Goal: Transaction & Acquisition: Book appointment/travel/reservation

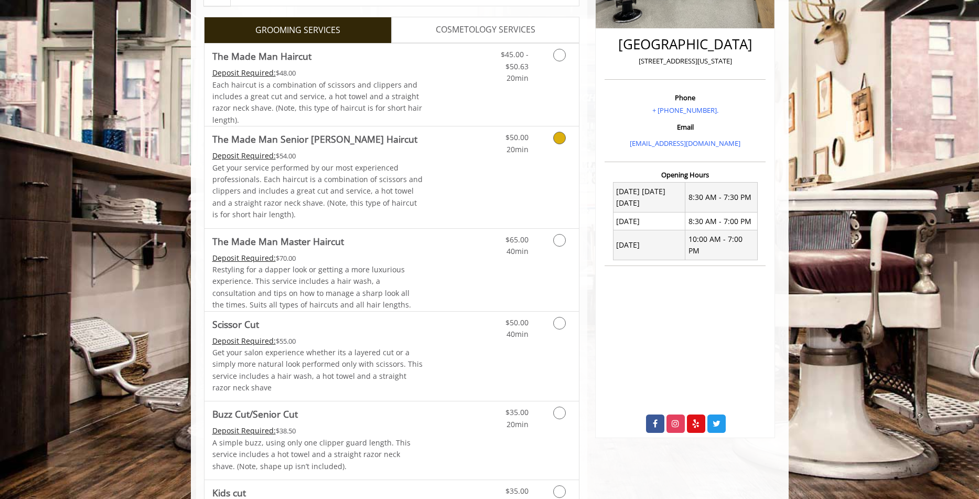
scroll to position [256, 0]
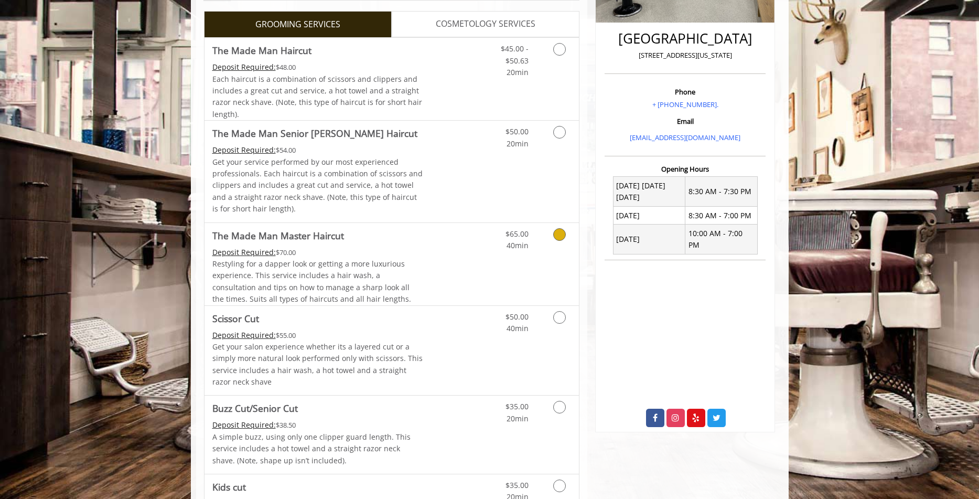
click at [560, 235] on icon "Grooming services" at bounding box center [559, 234] width 13 height 13
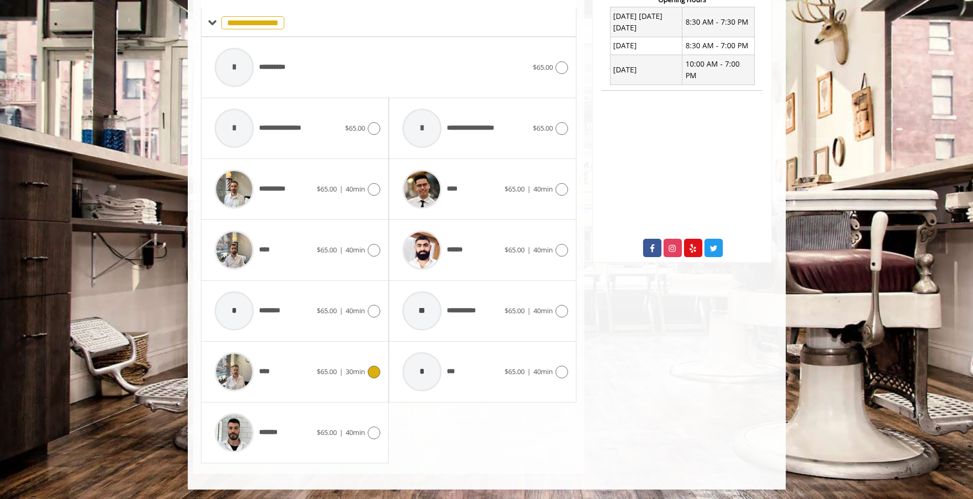
scroll to position [426, 0]
click at [558, 249] on icon at bounding box center [561, 249] width 13 height 13
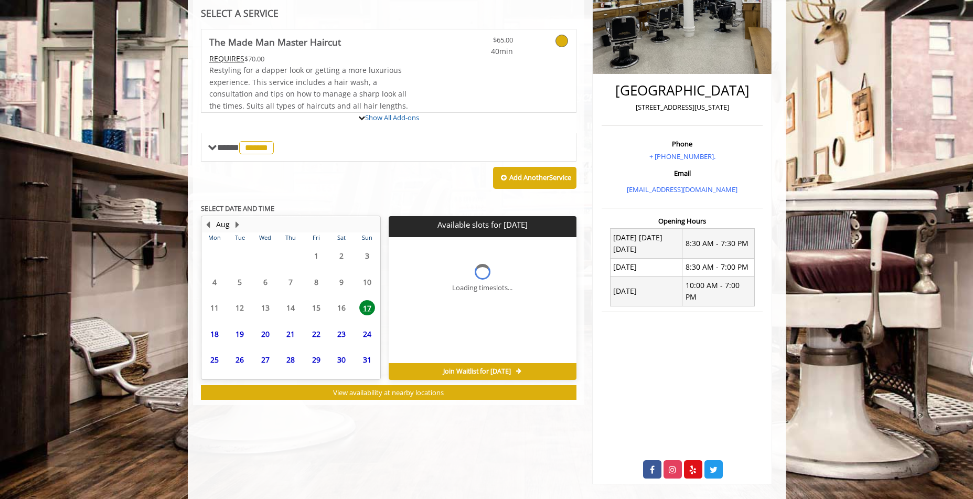
scroll to position [233, 0]
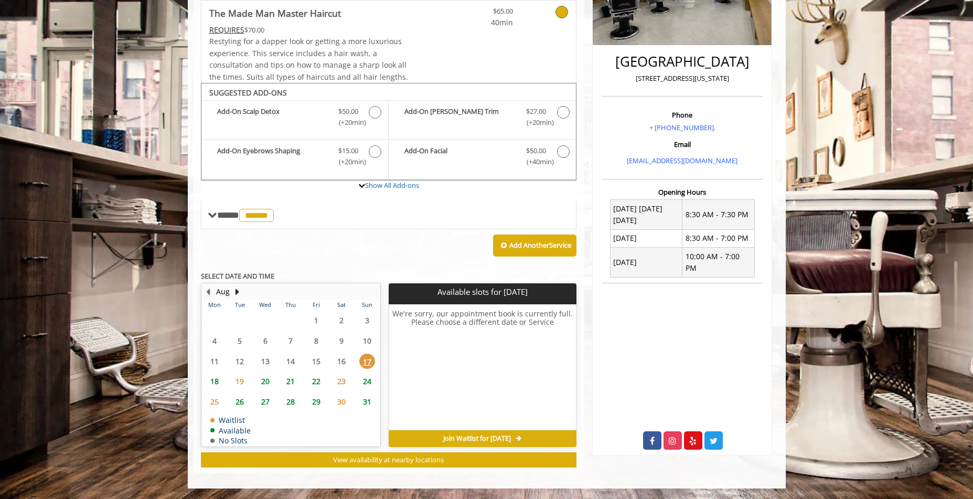
click at [214, 379] on span "18" at bounding box center [215, 380] width 16 height 15
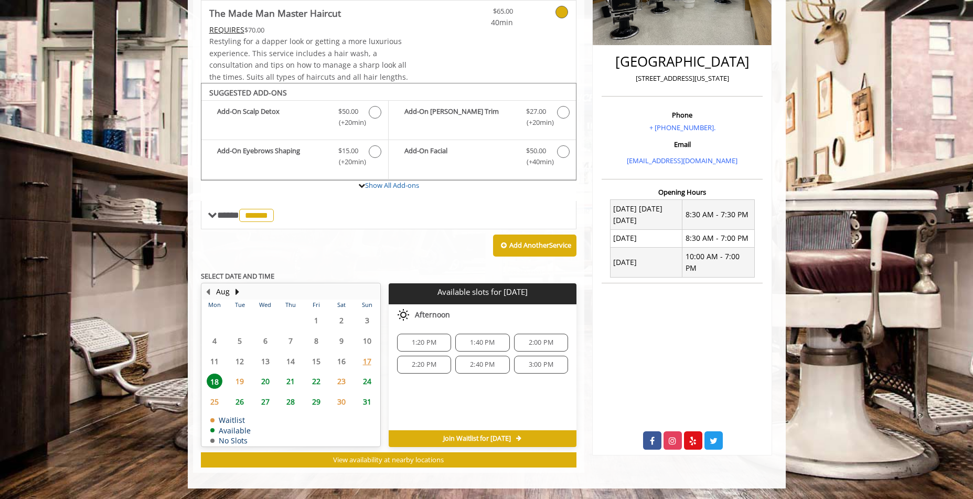
click at [266, 380] on span "20" at bounding box center [265, 380] width 16 height 15
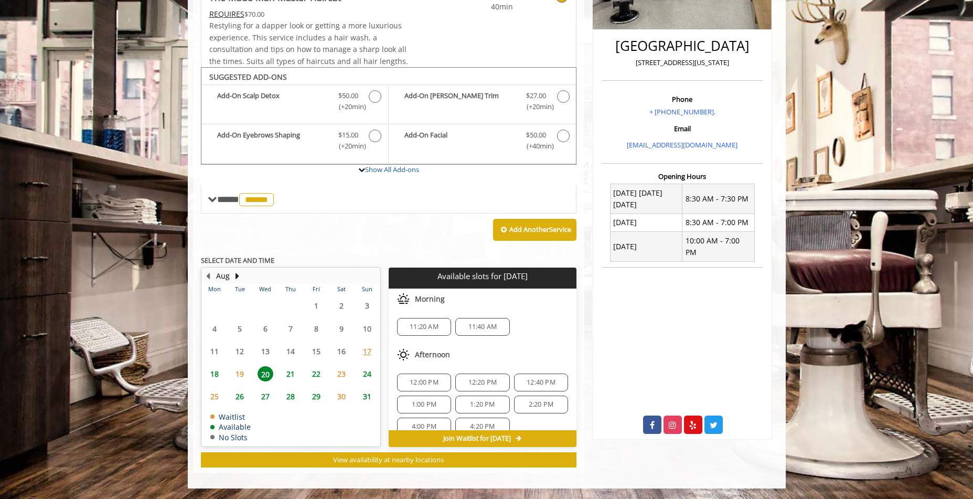
scroll to position [14, 0]
click at [214, 371] on span "18" at bounding box center [215, 373] width 16 height 15
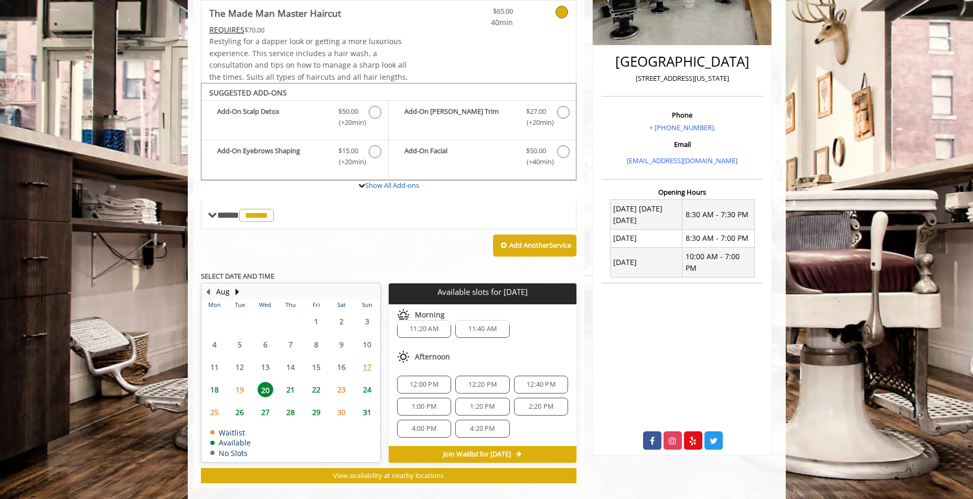
scroll to position [0, 0]
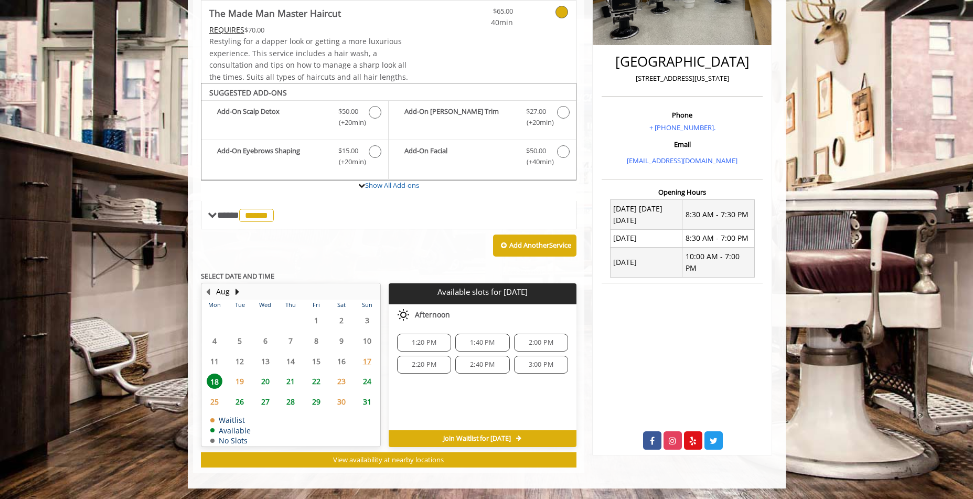
click at [239, 383] on span "19" at bounding box center [240, 380] width 16 height 15
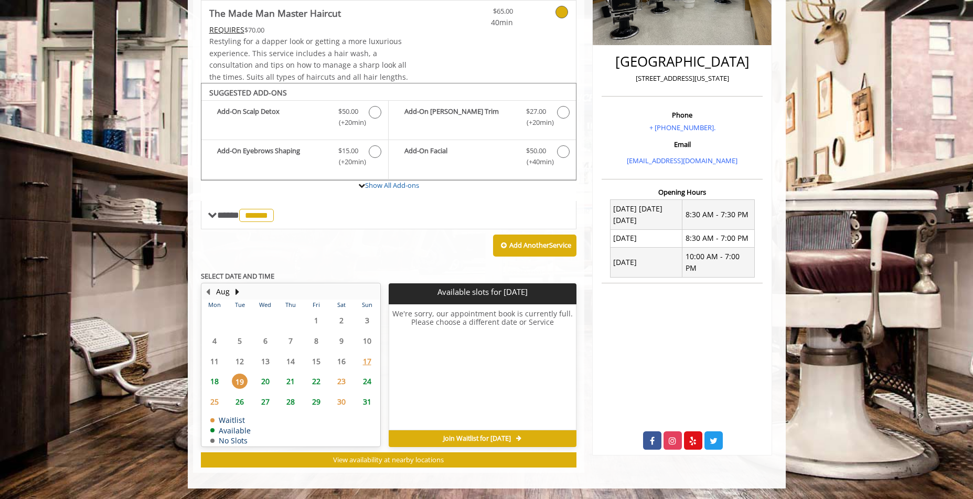
click at [266, 377] on span "20" at bounding box center [265, 380] width 16 height 15
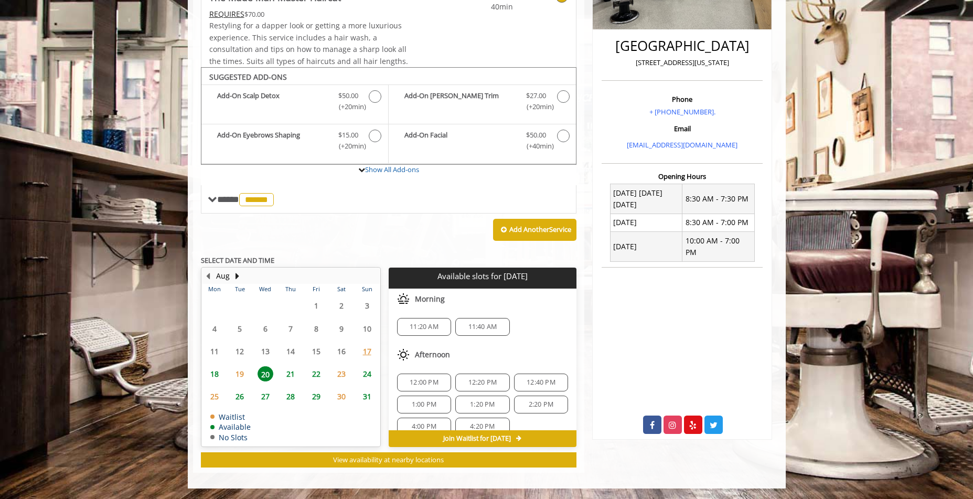
scroll to position [14, 0]
click at [213, 374] on span "18" at bounding box center [215, 373] width 16 height 15
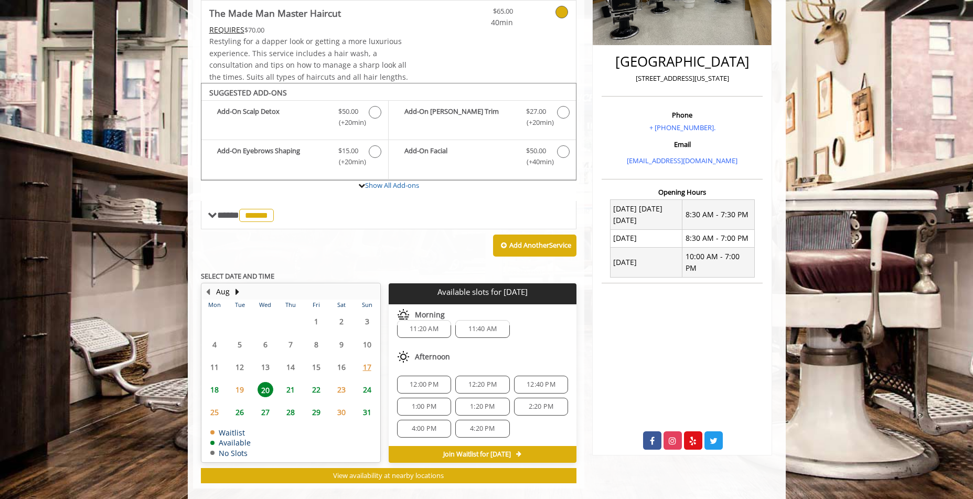
scroll to position [0, 0]
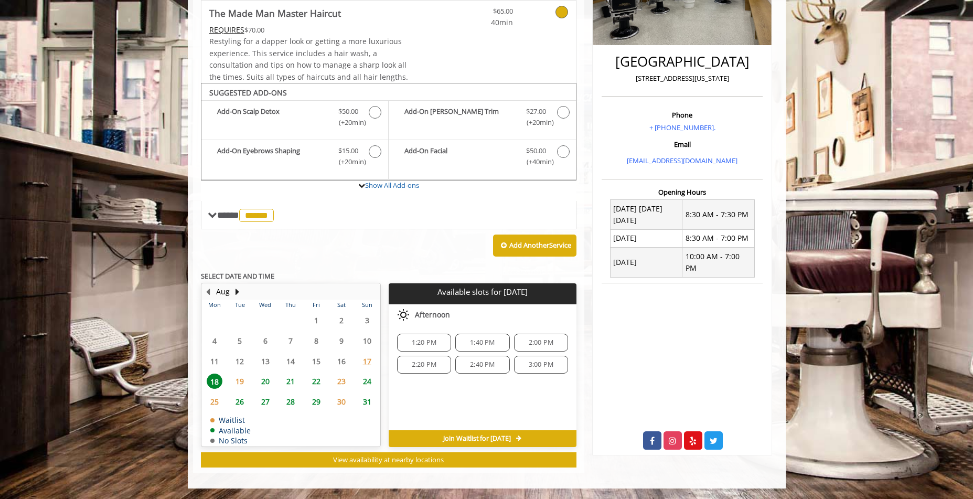
click at [265, 384] on span "20" at bounding box center [265, 380] width 16 height 15
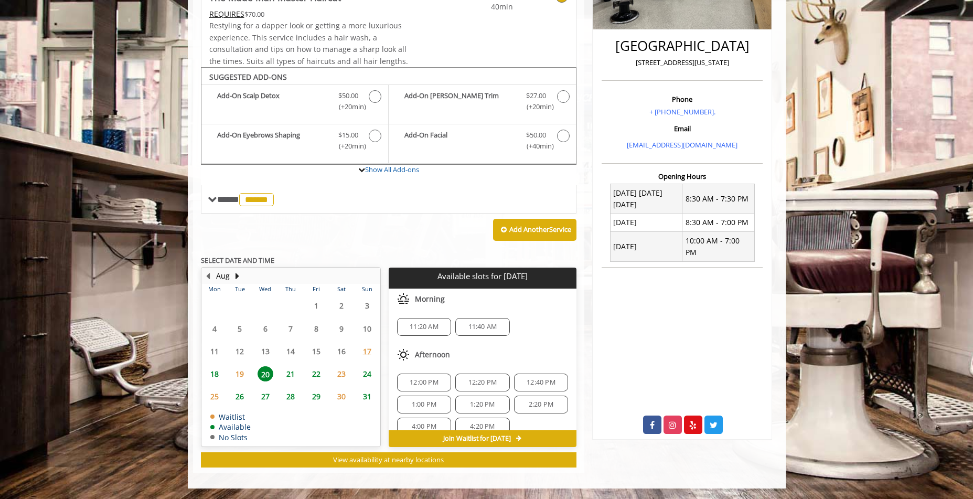
scroll to position [14, 0]
click at [212, 372] on span "18" at bounding box center [215, 373] width 16 height 15
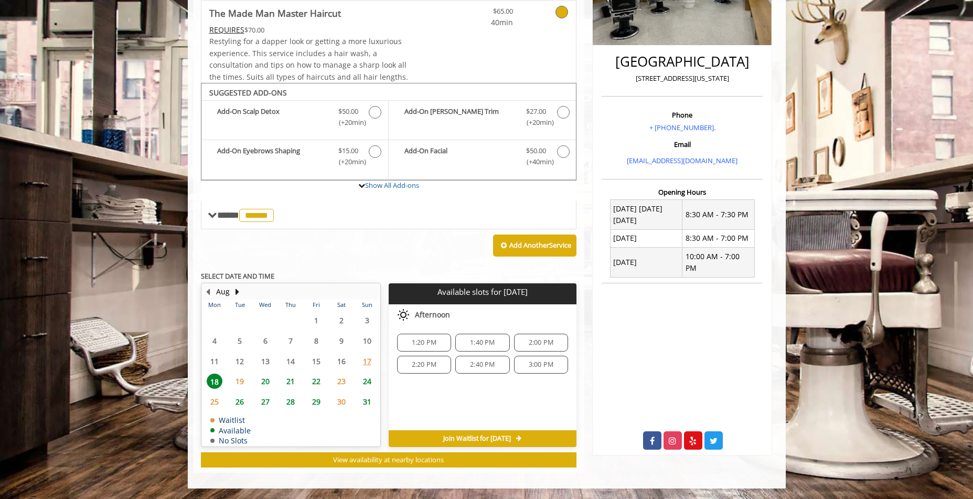
click at [548, 365] on span "3:00 PM" at bounding box center [541, 364] width 25 height 8
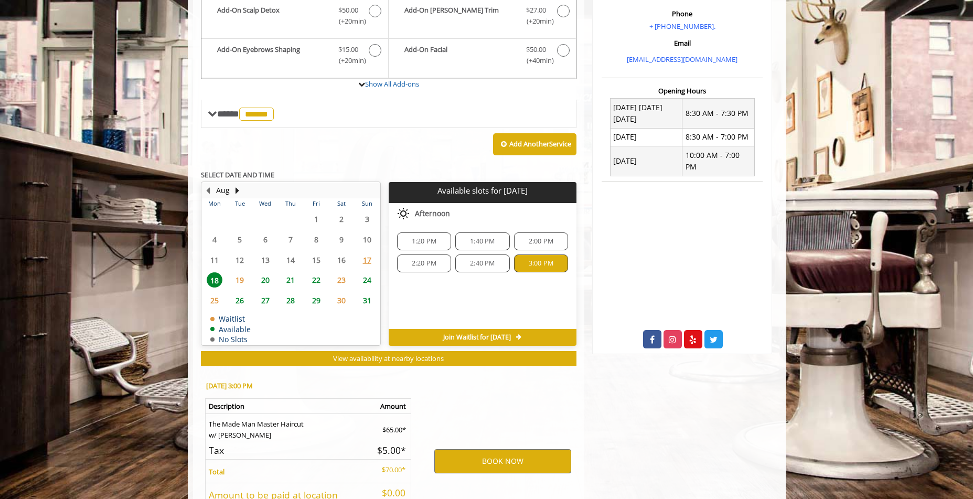
scroll to position [422, 0]
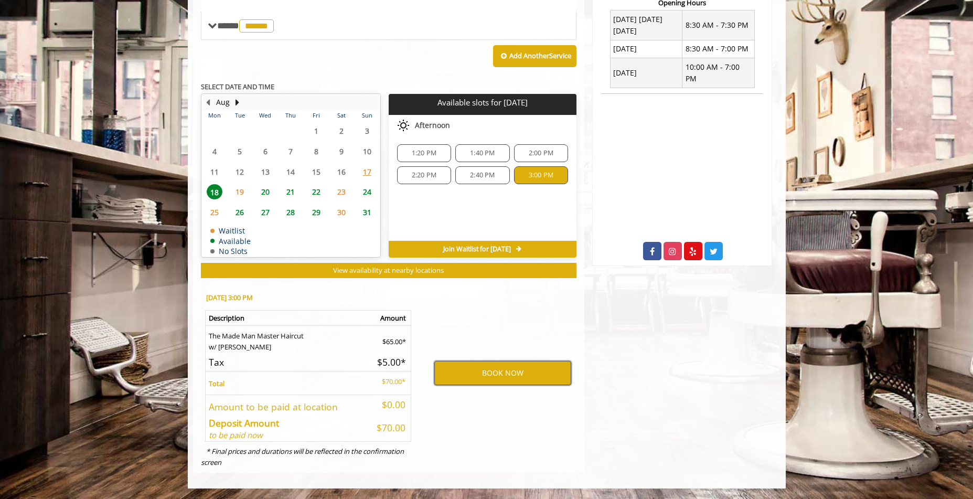
click at [524, 372] on button "BOOK NOW" at bounding box center [502, 373] width 137 height 24
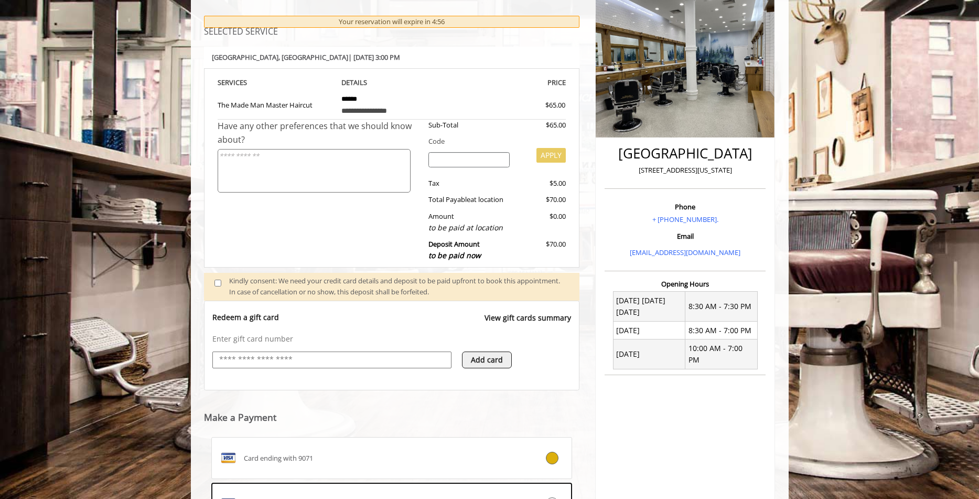
scroll to position [139, 0]
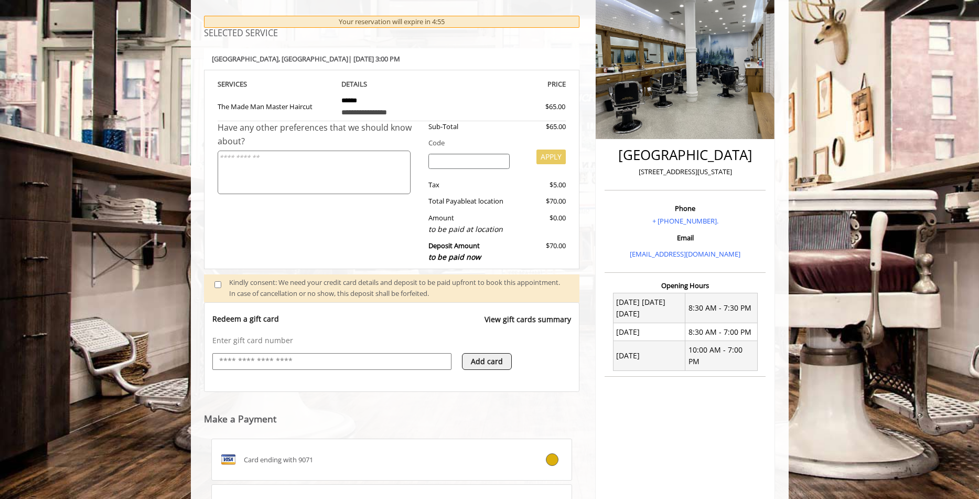
click at [337, 355] on input "text" at bounding box center [332, 361] width 228 height 13
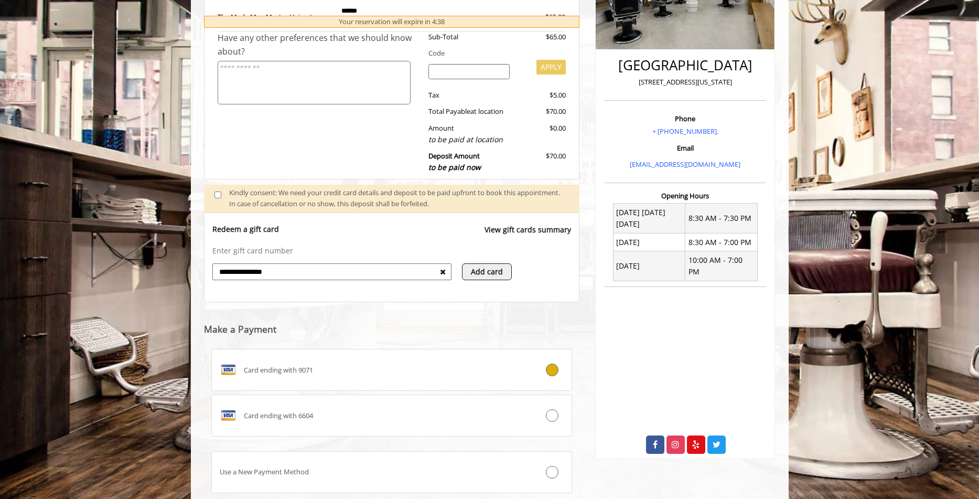
scroll to position [233, 0]
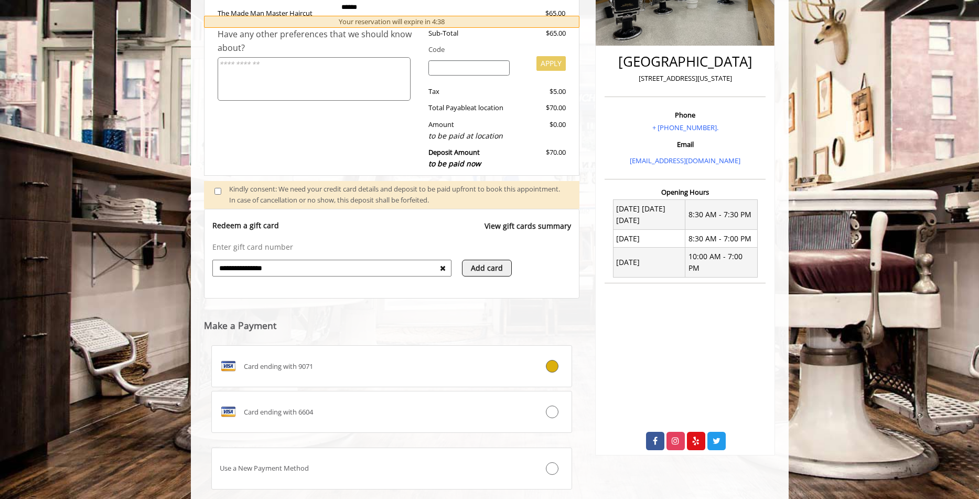
type input "**********"
click at [491, 264] on button "Add card" at bounding box center [487, 268] width 50 height 17
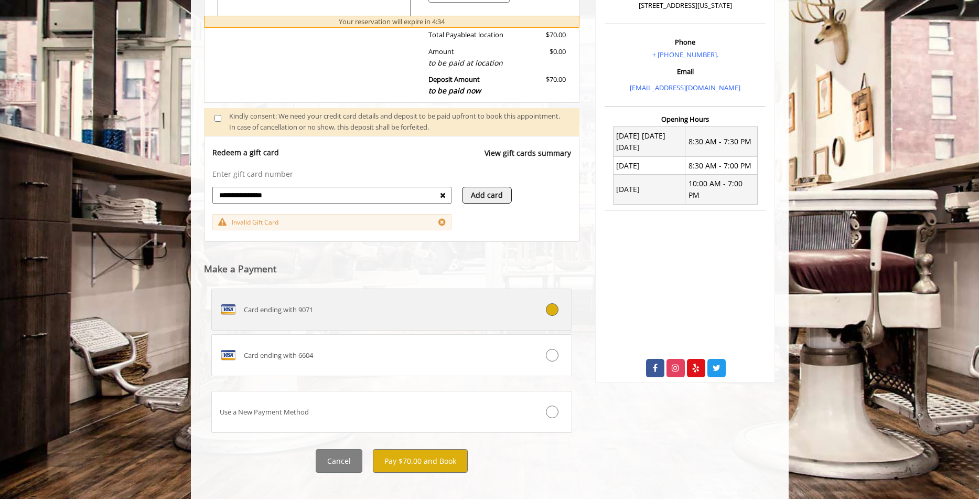
scroll to position [307, 0]
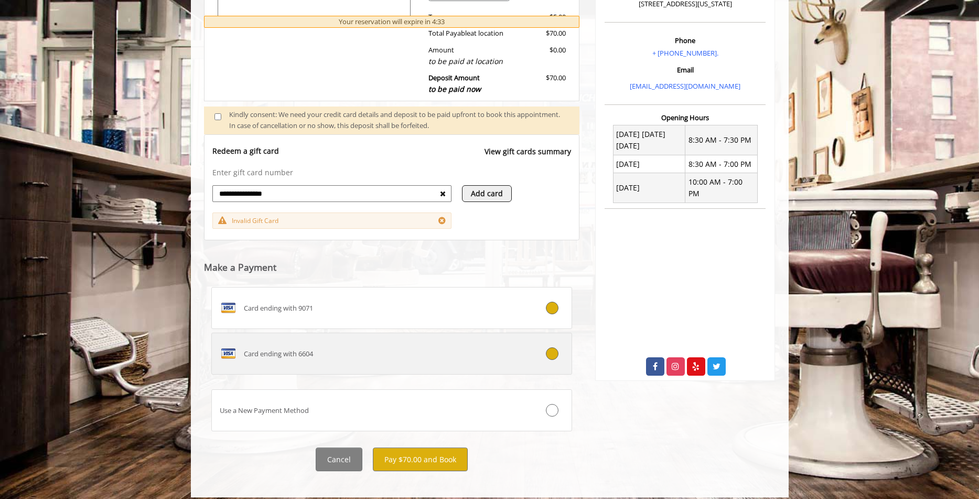
click at [420, 357] on div "Card ending with 6604" at bounding box center [362, 353] width 300 height 17
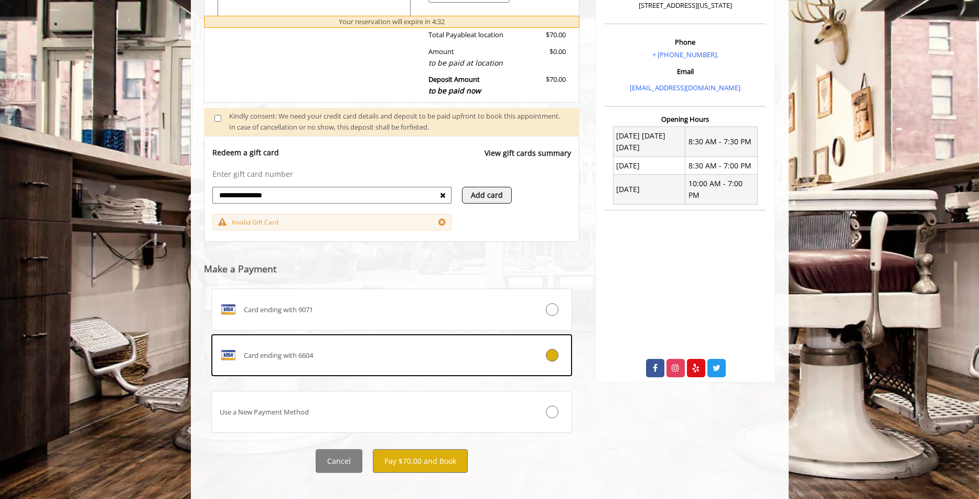
scroll to position [316, 0]
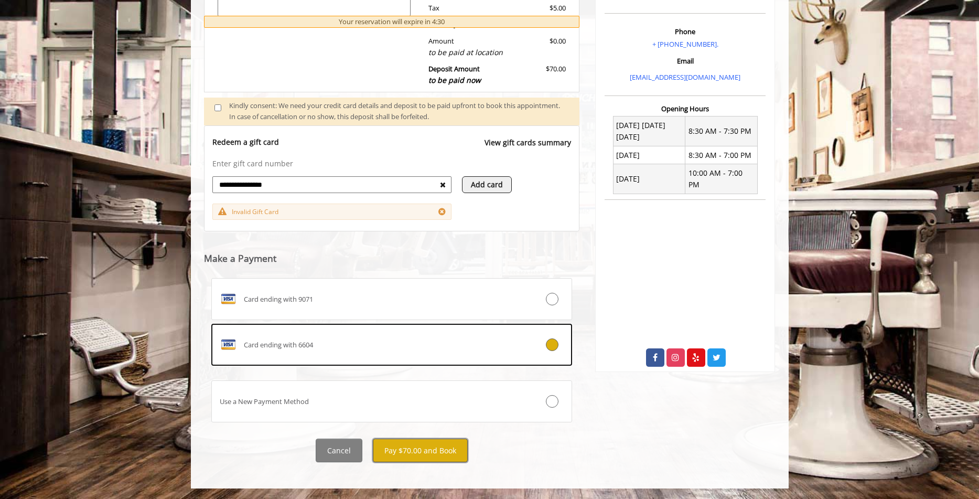
click at [435, 447] on button "Pay $70.00 and Book" at bounding box center [420, 450] width 95 height 24
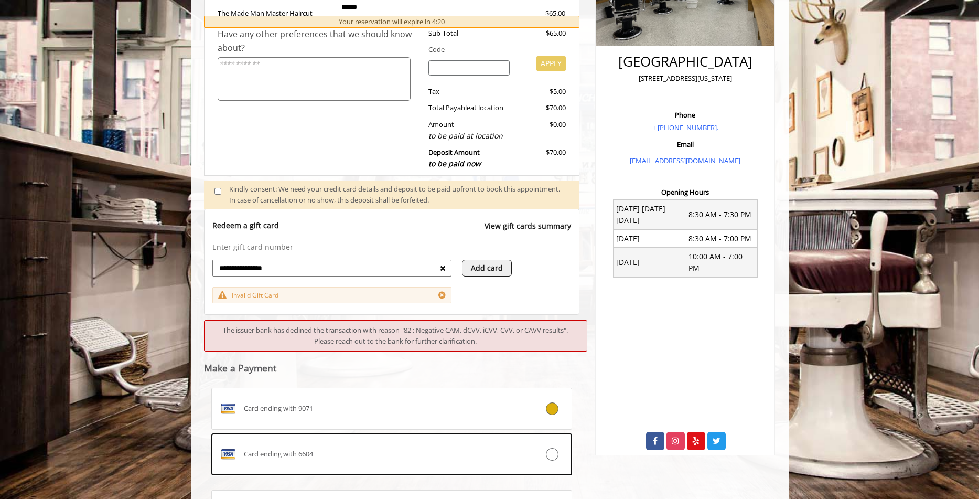
scroll to position [242, 0]
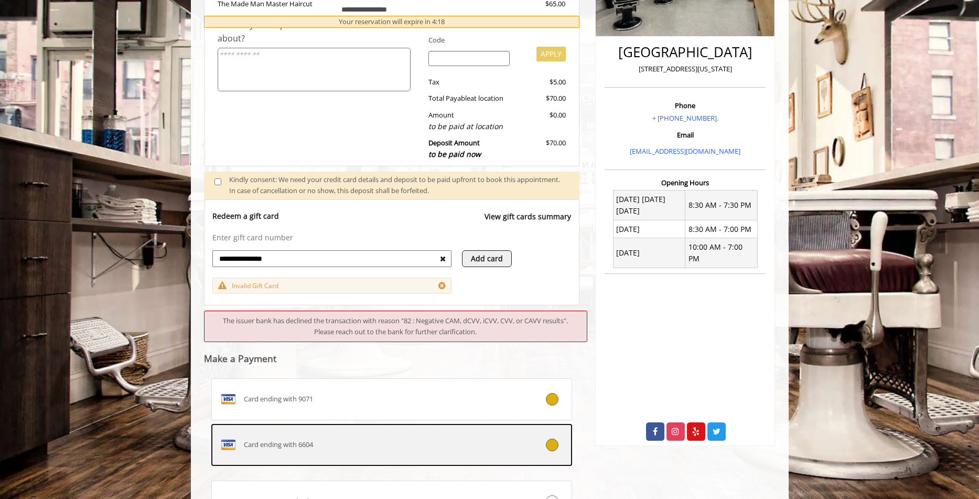
click at [521, 446] on div at bounding box center [542, 444] width 60 height 13
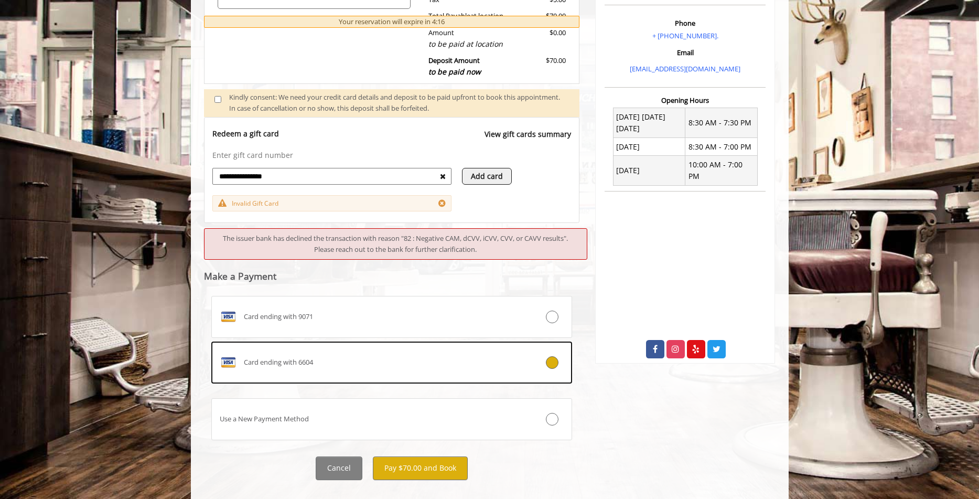
scroll to position [342, 0]
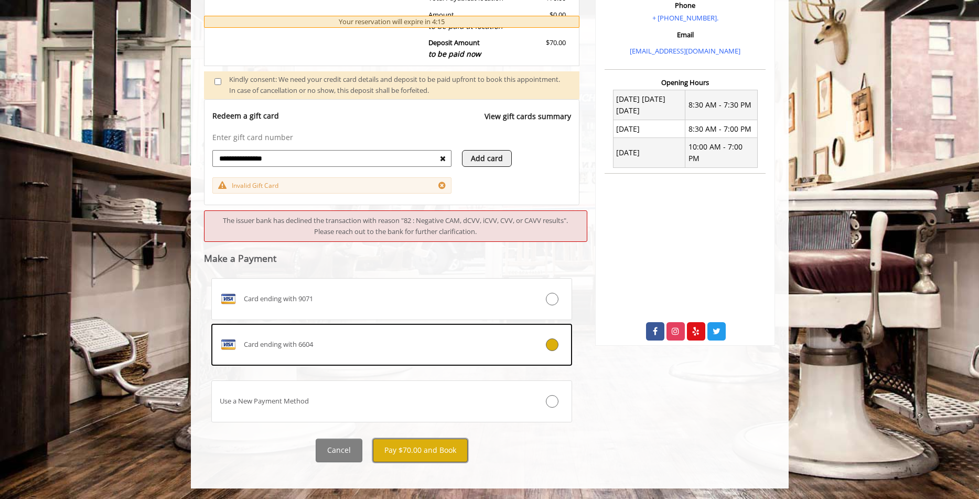
click at [435, 444] on button "Pay $70.00 and Book" at bounding box center [420, 450] width 95 height 24
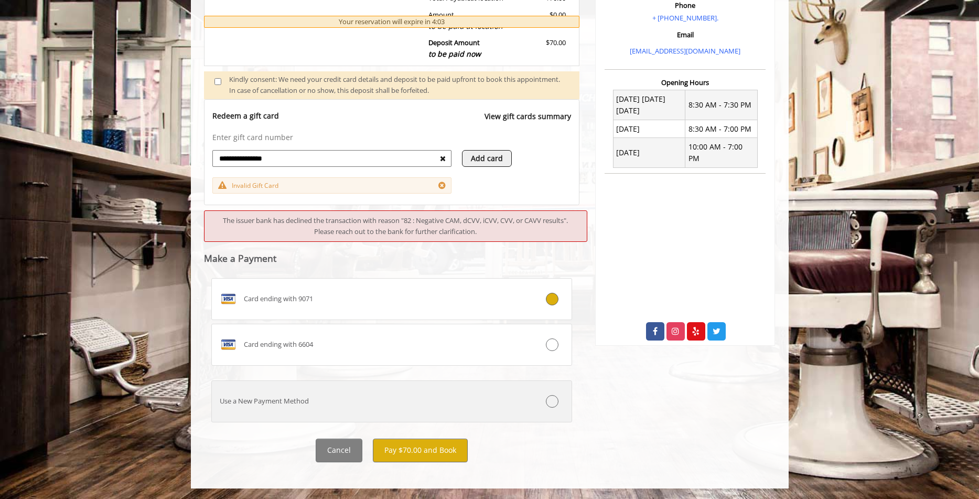
click at [430, 402] on div "Use a New Payment Method" at bounding box center [362, 400] width 300 height 11
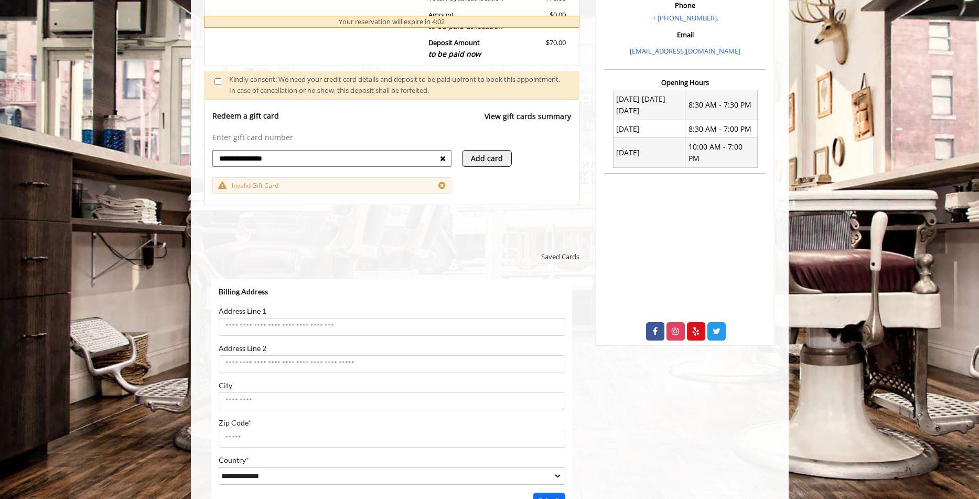
scroll to position [0, 0]
select select "***"
click at [444, 158] on icon at bounding box center [443, 158] width 6 height 7
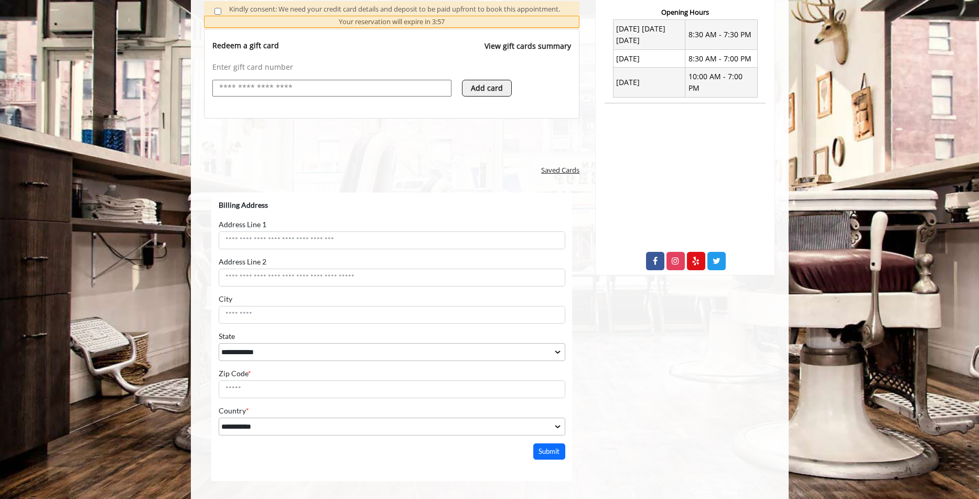
scroll to position [479, 0]
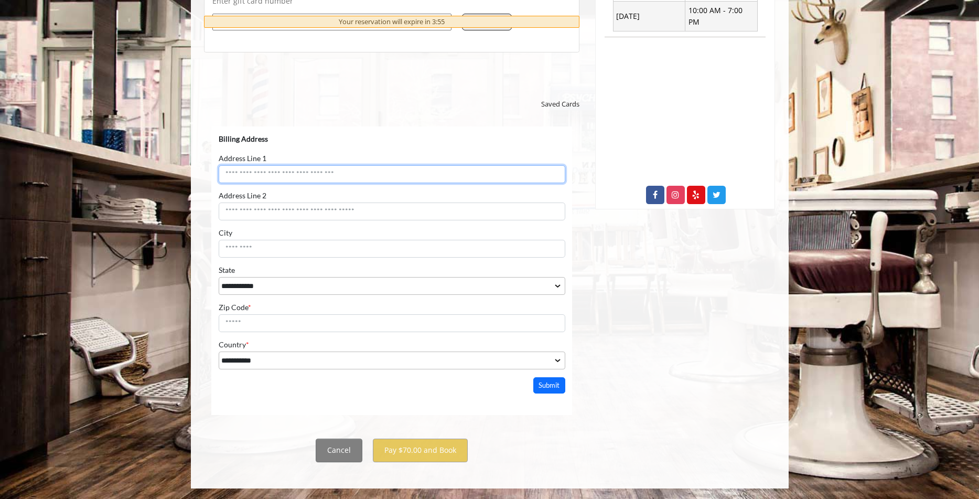
click at [330, 178] on input "Address Line 1" at bounding box center [391, 174] width 347 height 18
click at [339, 447] on button "Cancel" at bounding box center [339, 450] width 47 height 24
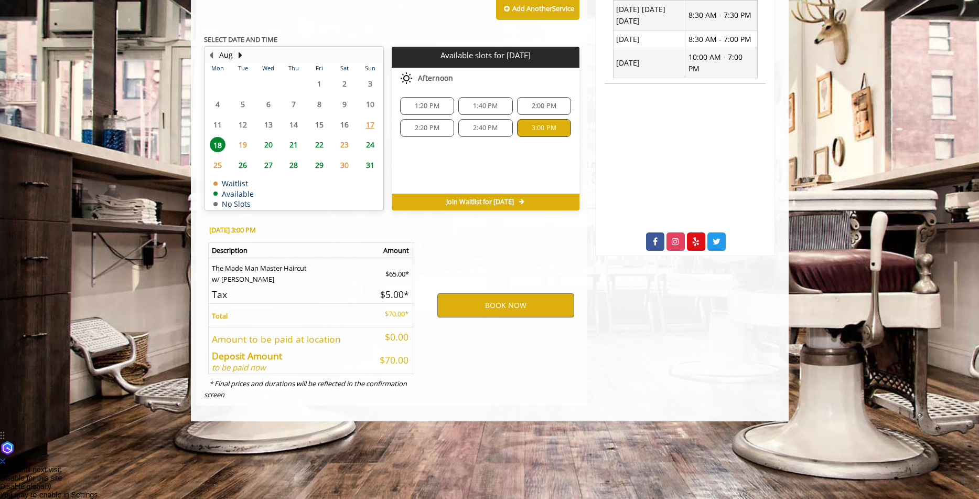
scroll to position [365, 0]
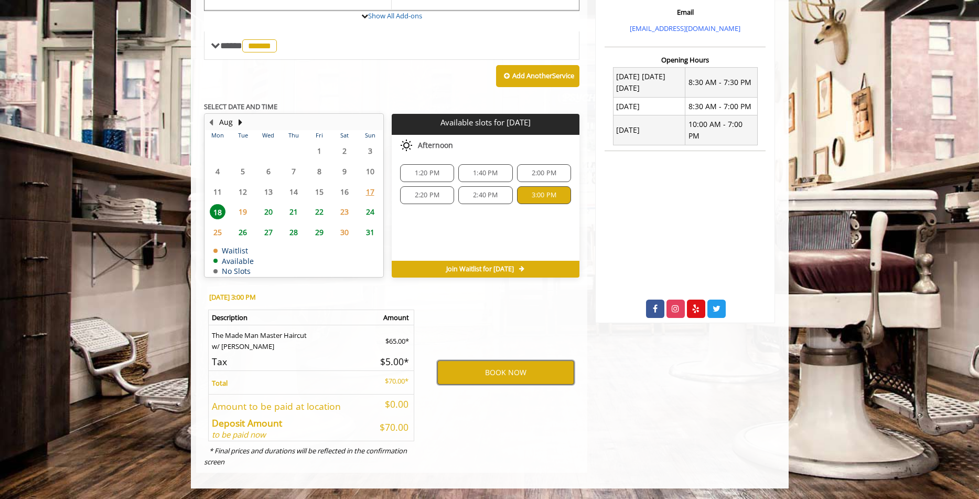
click at [493, 373] on button "BOOK NOW" at bounding box center [505, 372] width 137 height 24
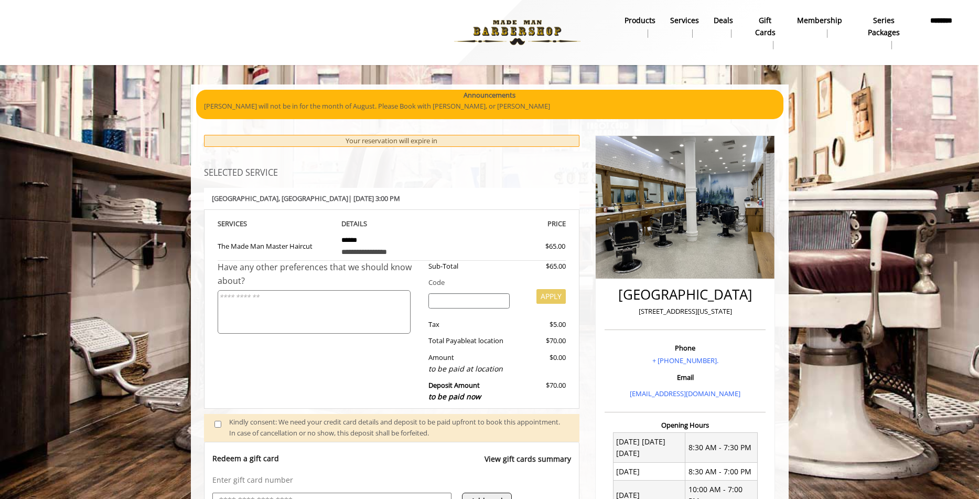
scroll to position [0, 0]
select select "***"
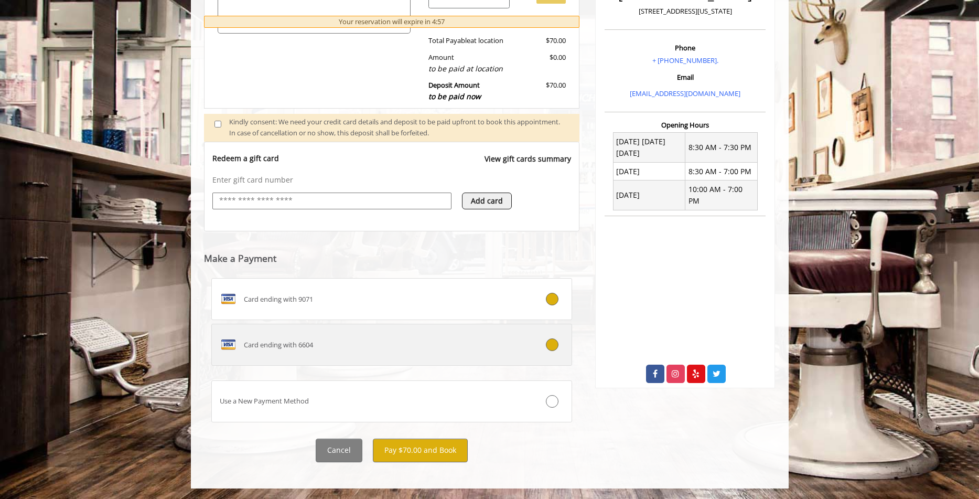
click at [446, 350] on div "Card ending with 6604" at bounding box center [362, 344] width 300 height 17
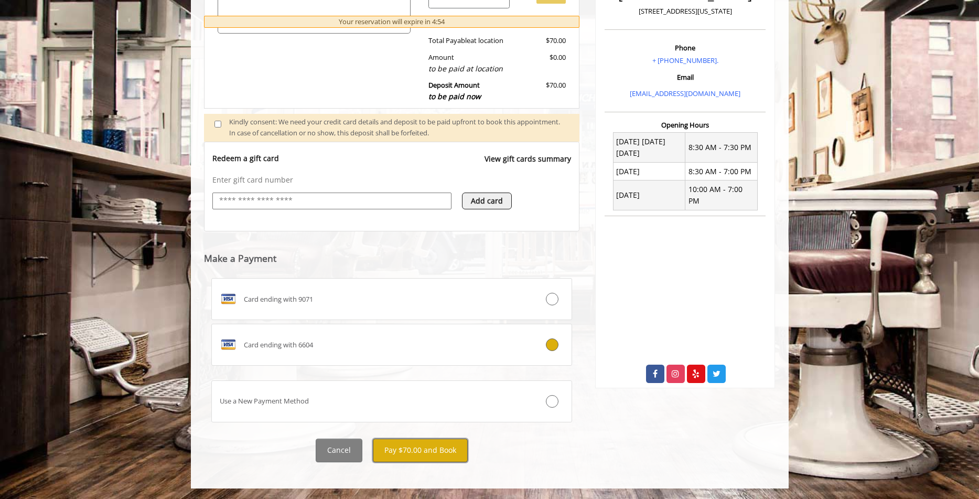
click at [434, 458] on button "Pay $70.00 and Book" at bounding box center [420, 450] width 95 height 24
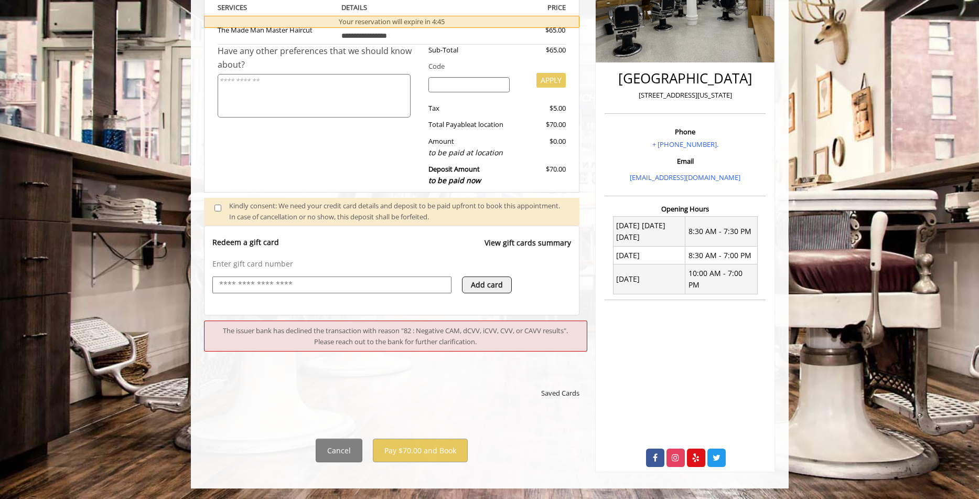
scroll to position [225, 0]
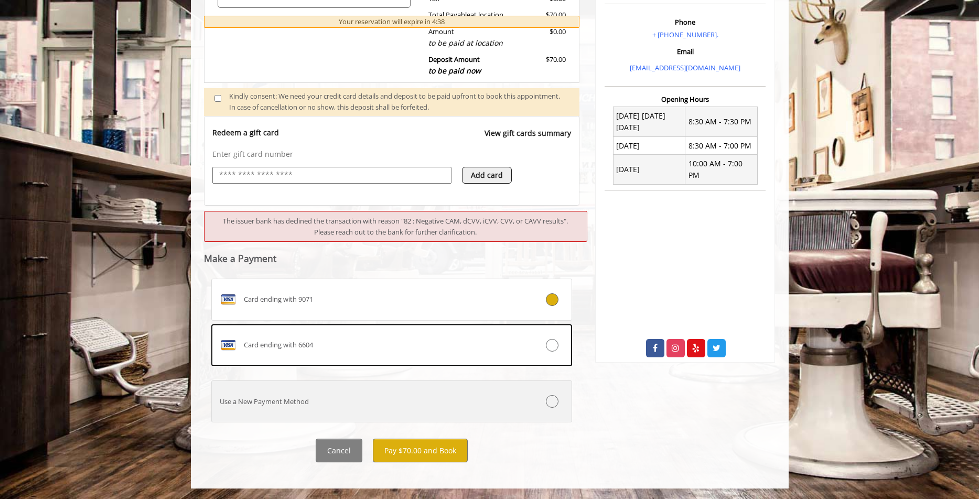
click at [374, 399] on div "Use a New Payment Method" at bounding box center [362, 401] width 300 height 11
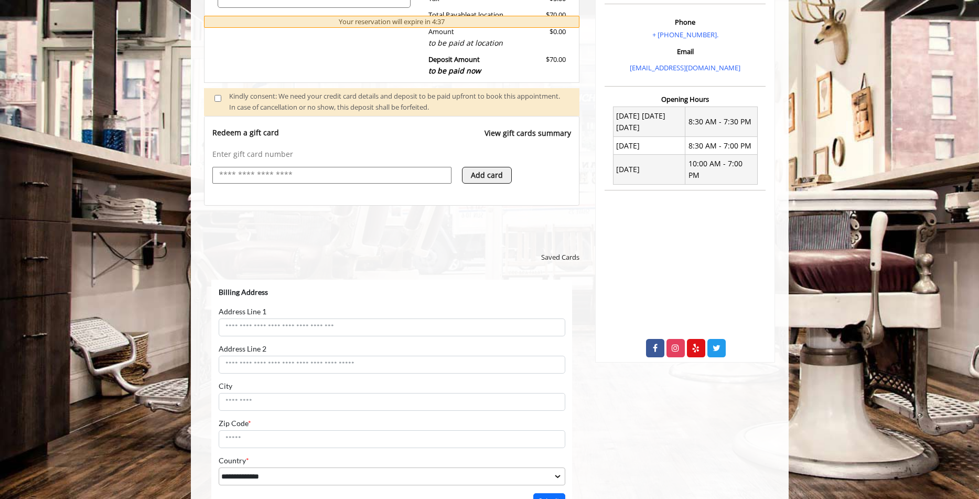
scroll to position [0, 0]
select select "***"
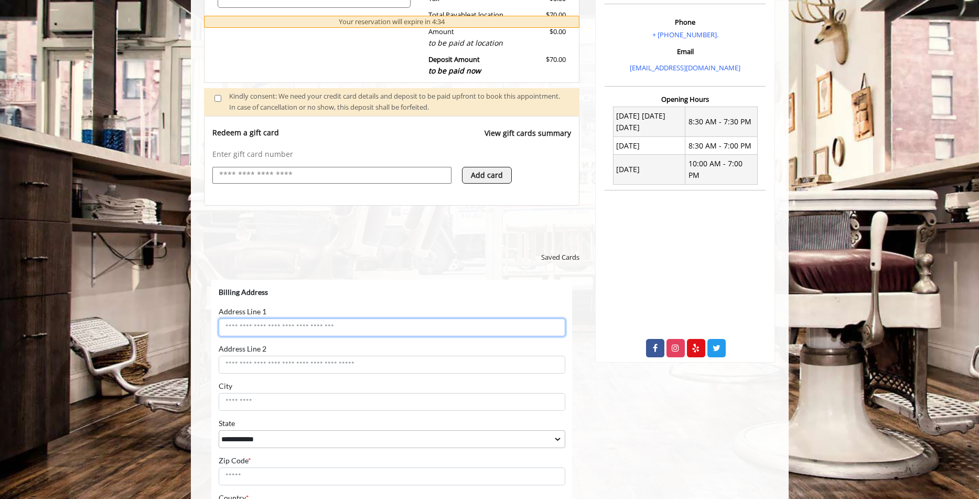
click at [320, 326] on input "Address Line 1" at bounding box center [391, 327] width 347 height 18
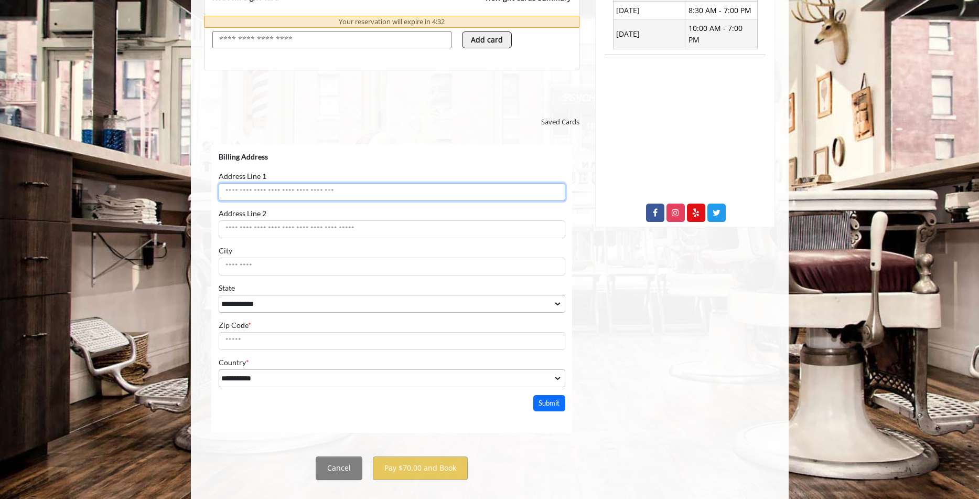
scroll to position [460, 0]
type input "**********"
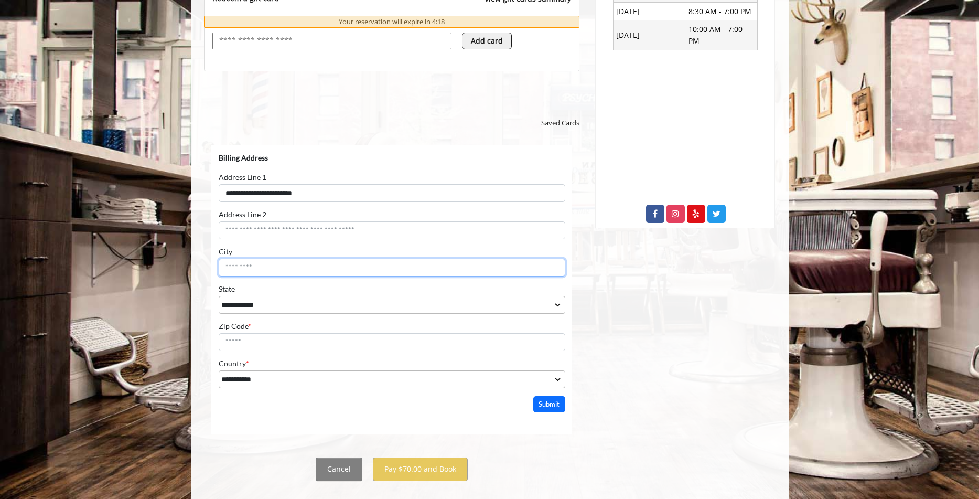
click at [307, 272] on input "City" at bounding box center [391, 267] width 347 height 18
type input "**********"
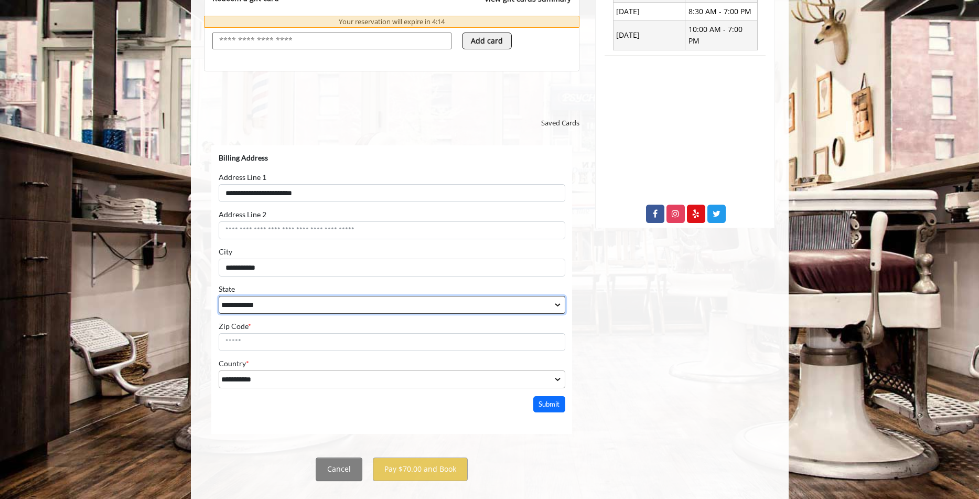
click at [305, 307] on select "**********" at bounding box center [391, 304] width 347 height 18
select select "**"
click at [218, 295] on select "**********" at bounding box center [391, 304] width 347 height 18
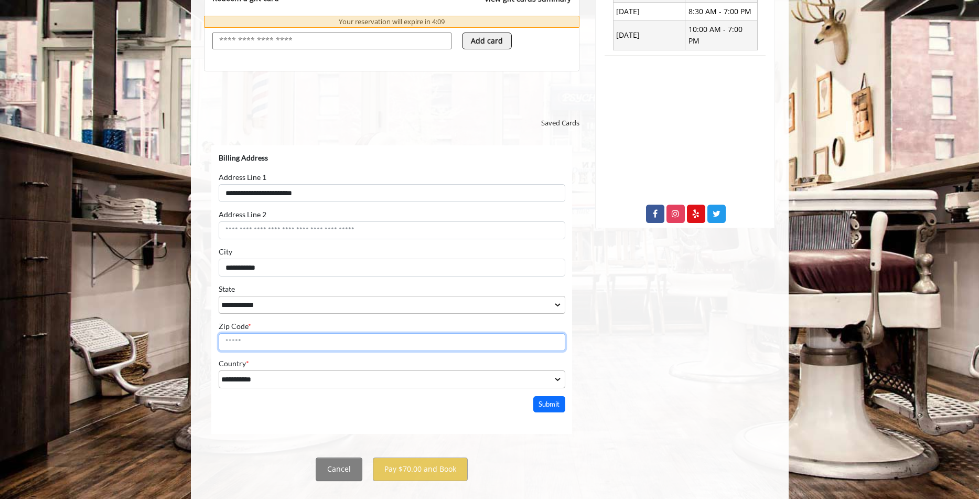
click at [251, 343] on input "Zip Code *" at bounding box center [391, 341] width 347 height 18
type input "*****"
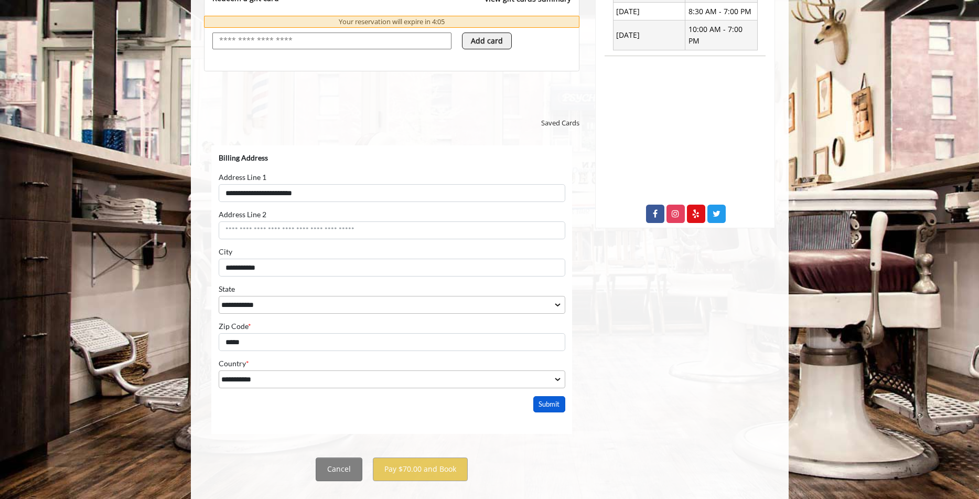
click at [548, 408] on button "Submit" at bounding box center [549, 403] width 33 height 16
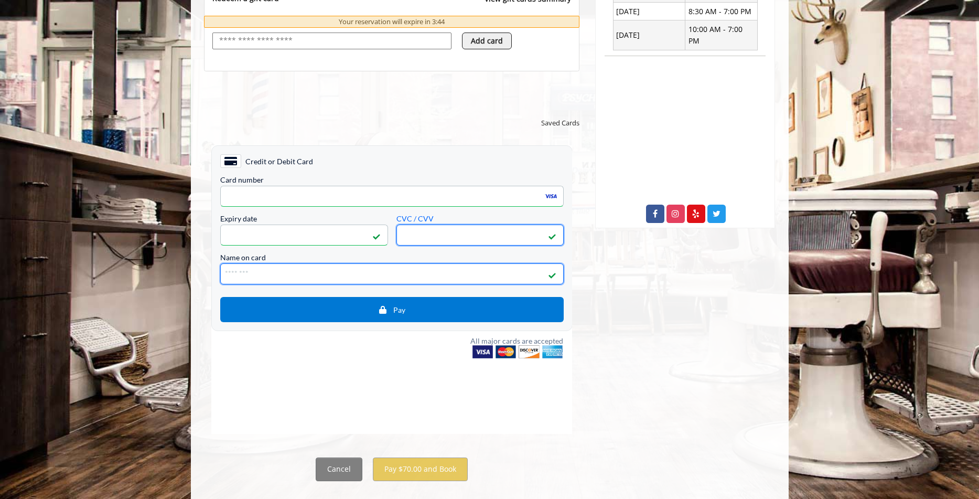
click at [382, 275] on input "Name on card" at bounding box center [391, 273] width 343 height 21
type input "********"
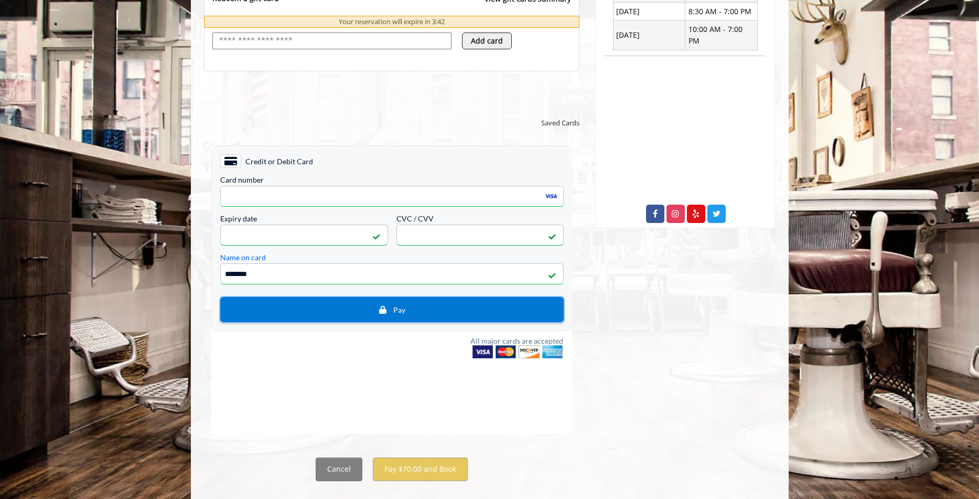
click at [405, 317] on button "Pay" at bounding box center [391, 308] width 343 height 25
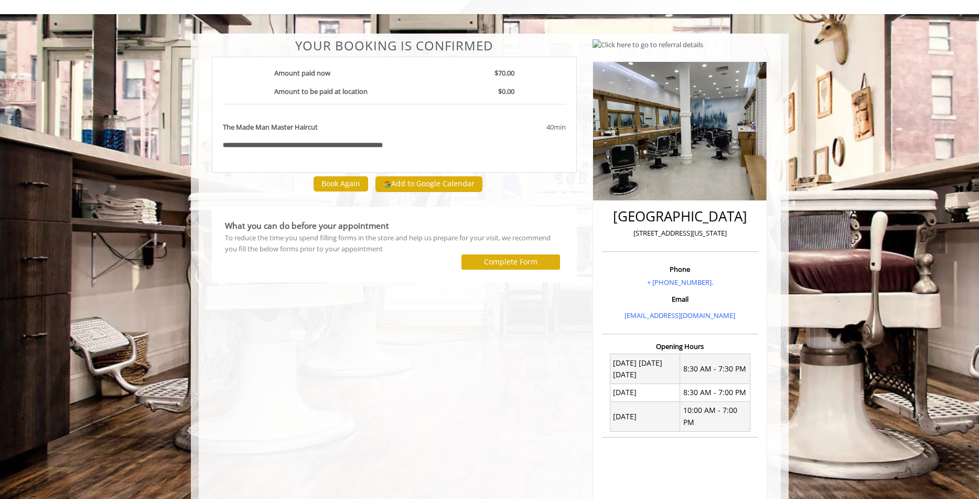
scroll to position [20, 0]
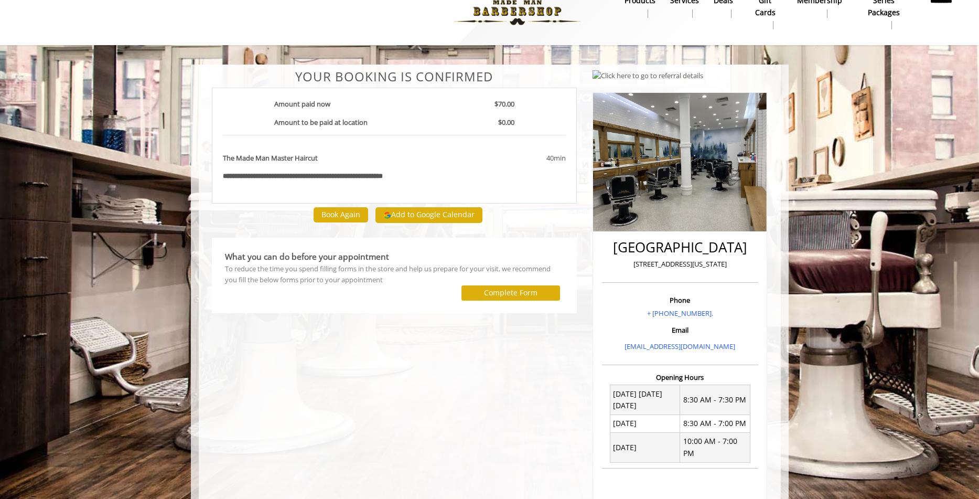
click at [444, 123] on div "$0.00" at bounding box center [479, 126] width 85 height 18
